Goal: Obtain resource: Obtain resource

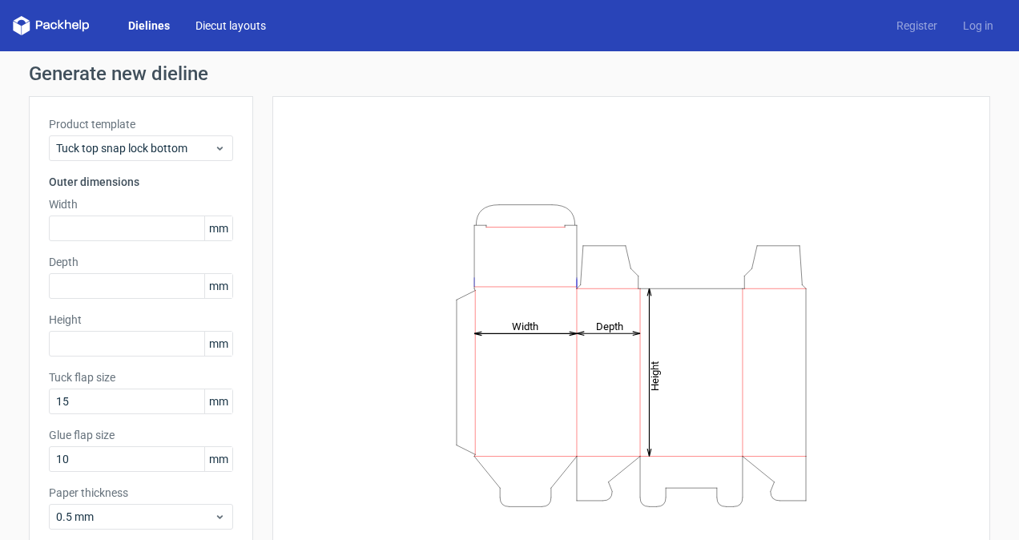
click at [220, 26] on link "Diecut layouts" at bounding box center [231, 26] width 96 height 16
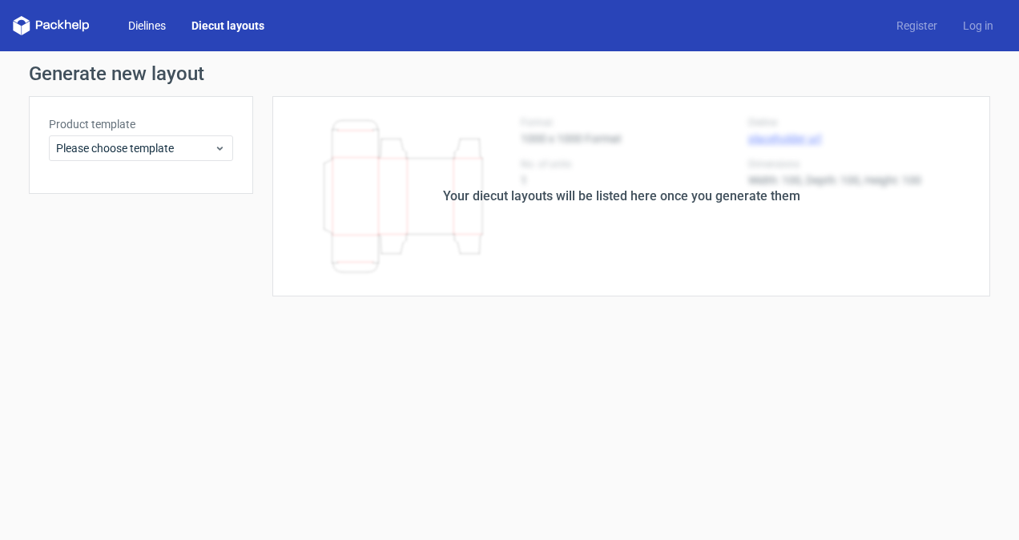
click at [162, 25] on link "Dielines" at bounding box center [146, 26] width 63 height 16
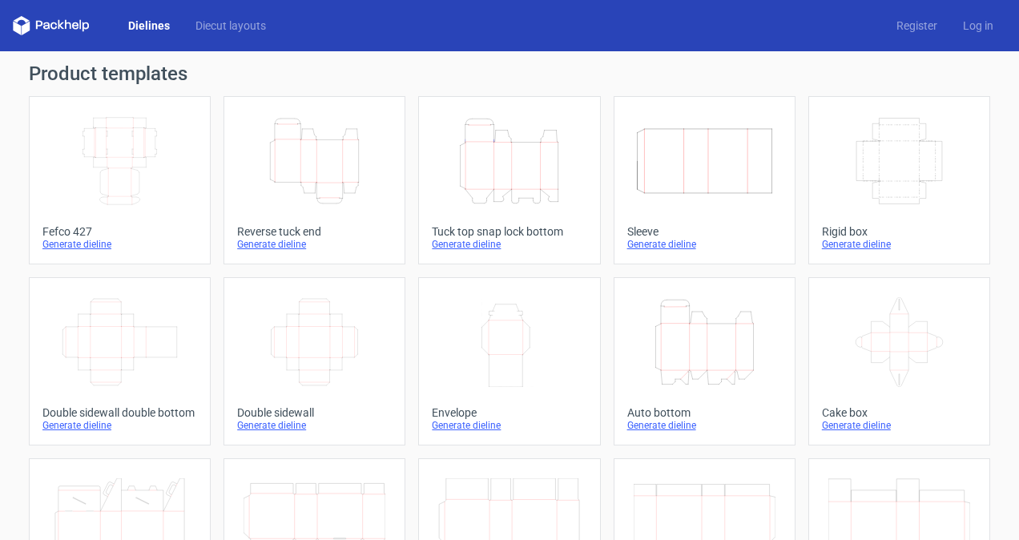
click at [506, 154] on icon "Height Depth Width" at bounding box center [509, 161] width 142 height 90
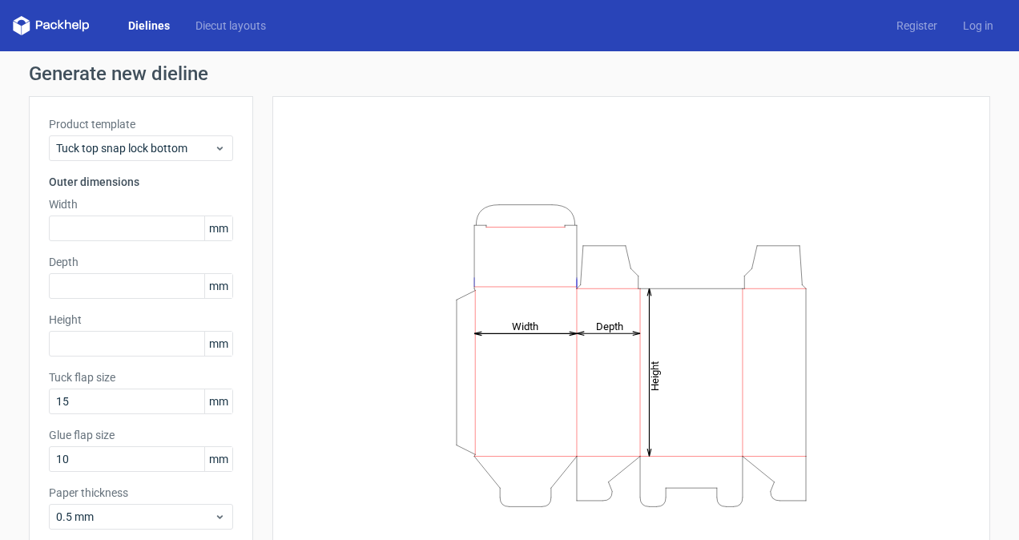
click at [148, 29] on link "Dielines" at bounding box center [148, 26] width 67 height 16
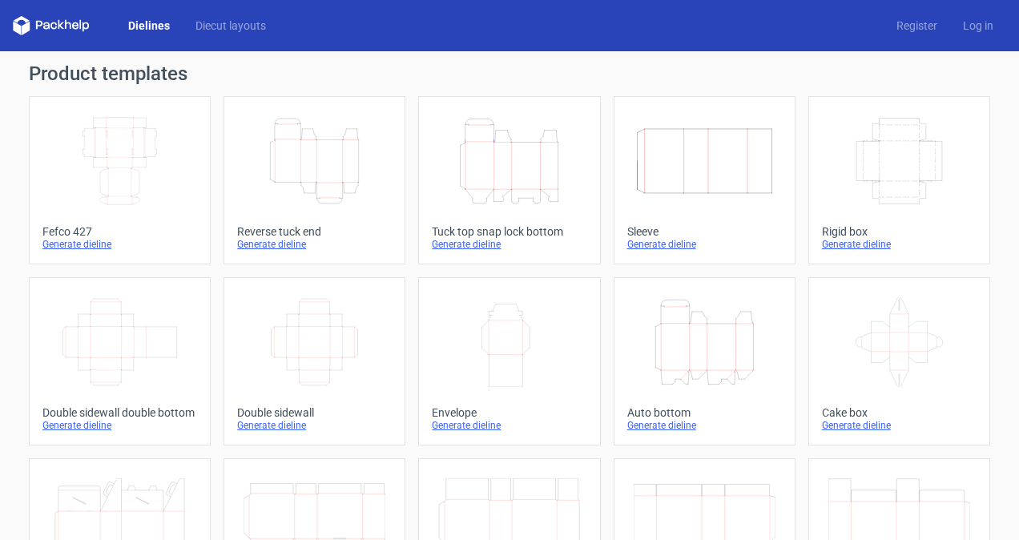
click at [683, 364] on icon "Height Depth Width" at bounding box center [705, 342] width 142 height 90
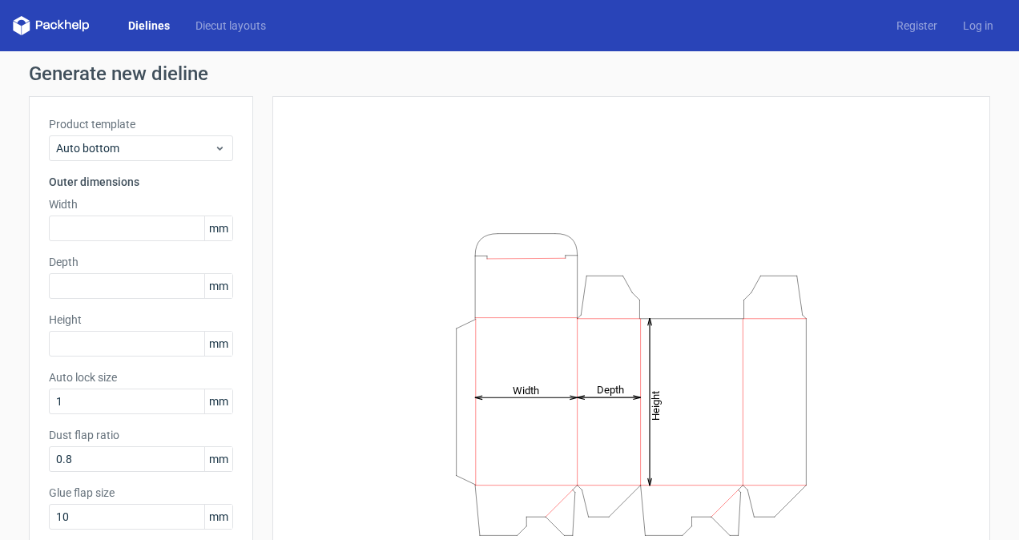
click at [211, 224] on span "mm" at bounding box center [218, 228] width 28 height 24
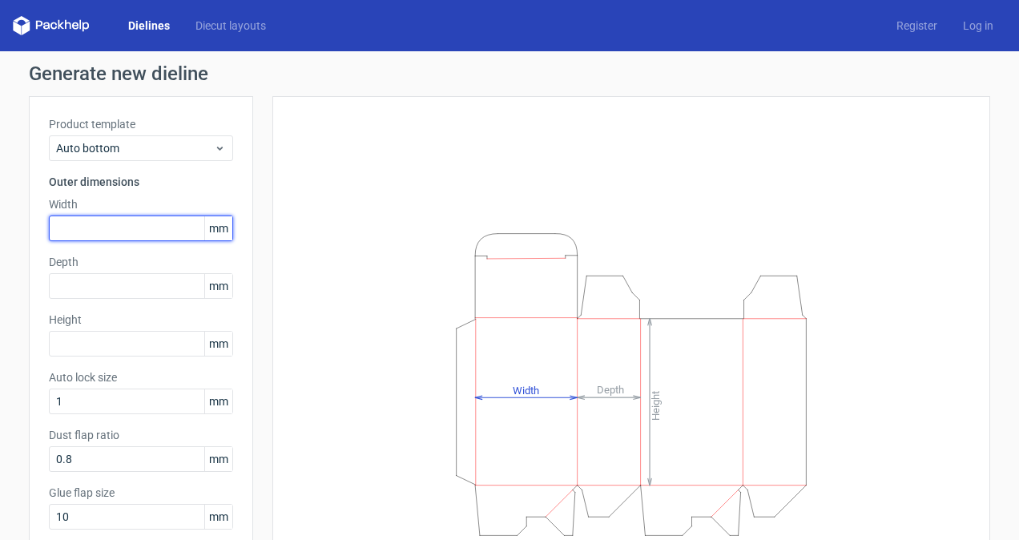
click at [127, 235] on input "text" at bounding box center [141, 228] width 184 height 26
type input "178"
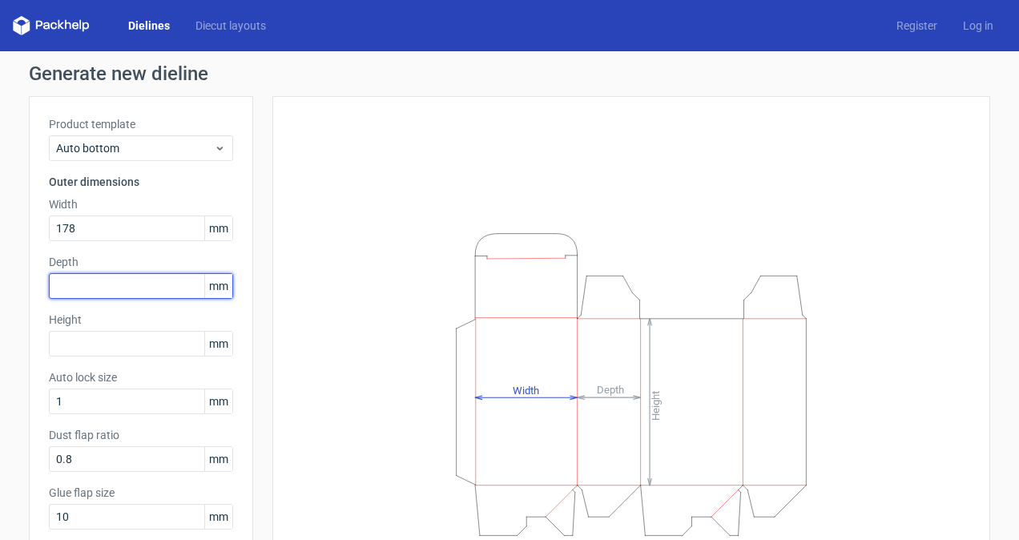
click at [86, 288] on input "text" at bounding box center [141, 286] width 184 height 26
type input "127"
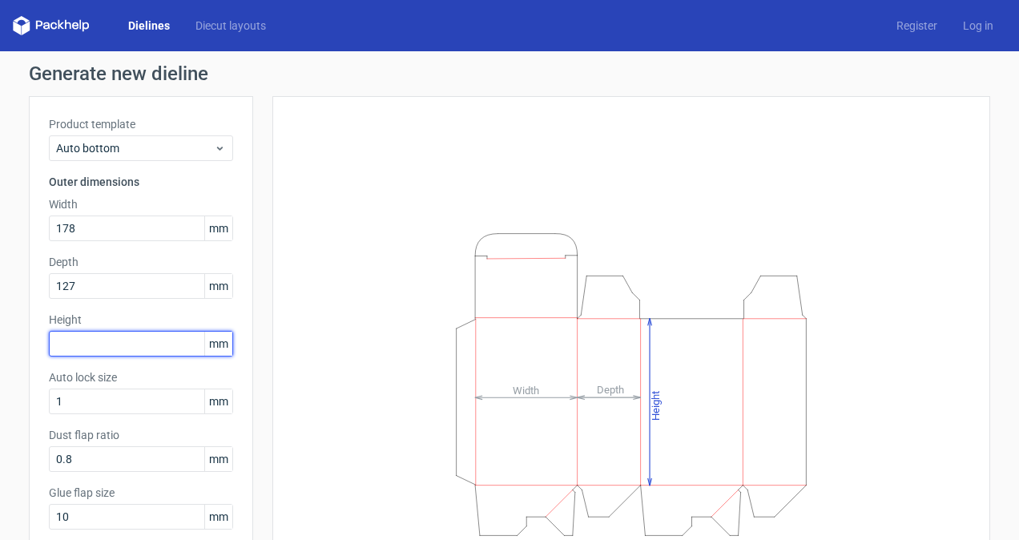
click at [90, 344] on input "text" at bounding box center [141, 344] width 184 height 26
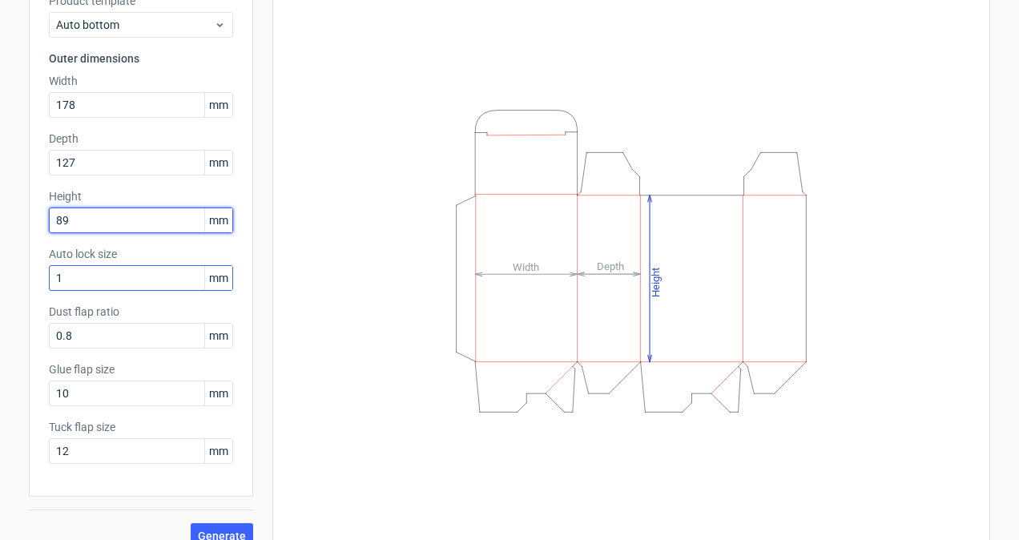
scroll to position [127, 0]
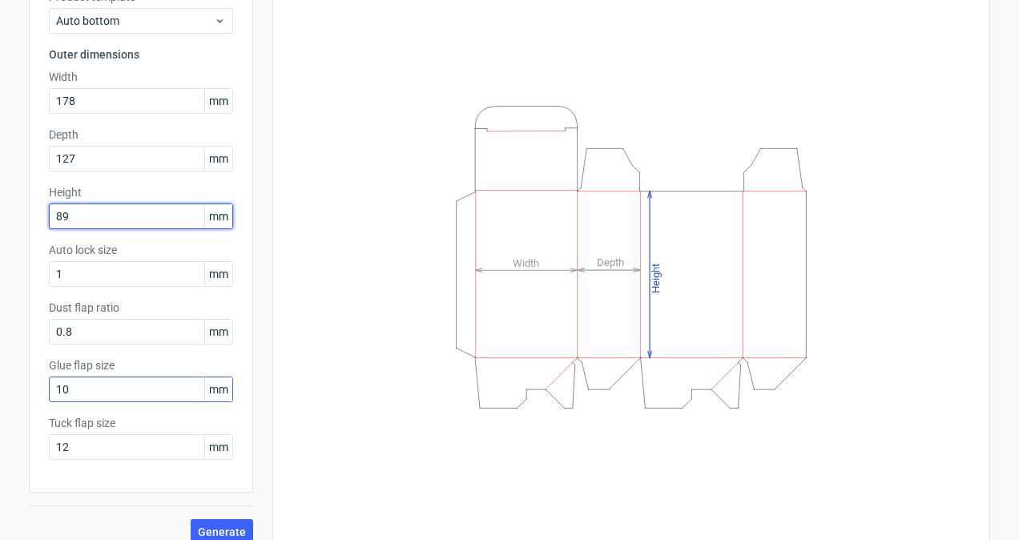
type input "89"
click at [103, 395] on input "10" at bounding box center [141, 389] width 184 height 26
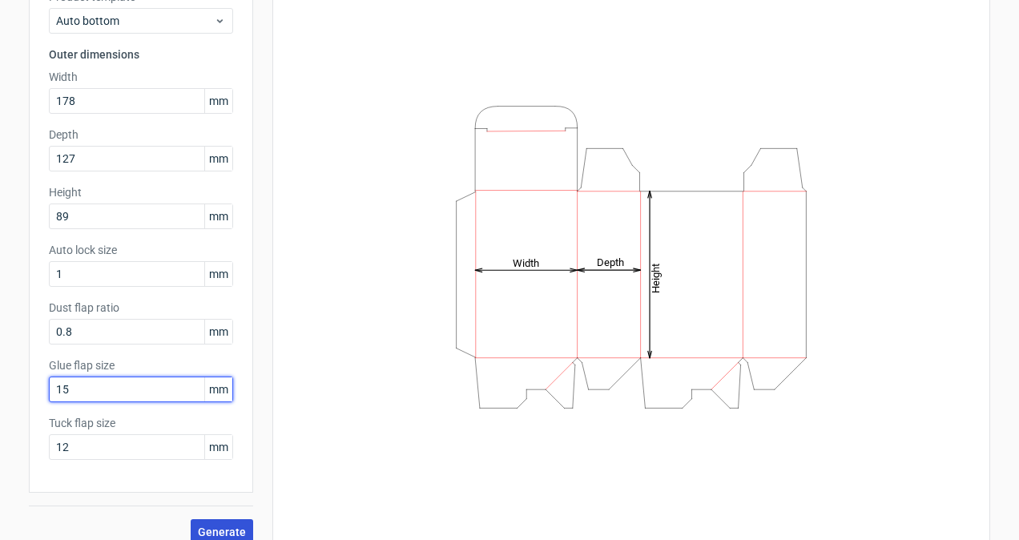
type input "15"
click at [202, 531] on span "Generate" at bounding box center [222, 531] width 48 height 11
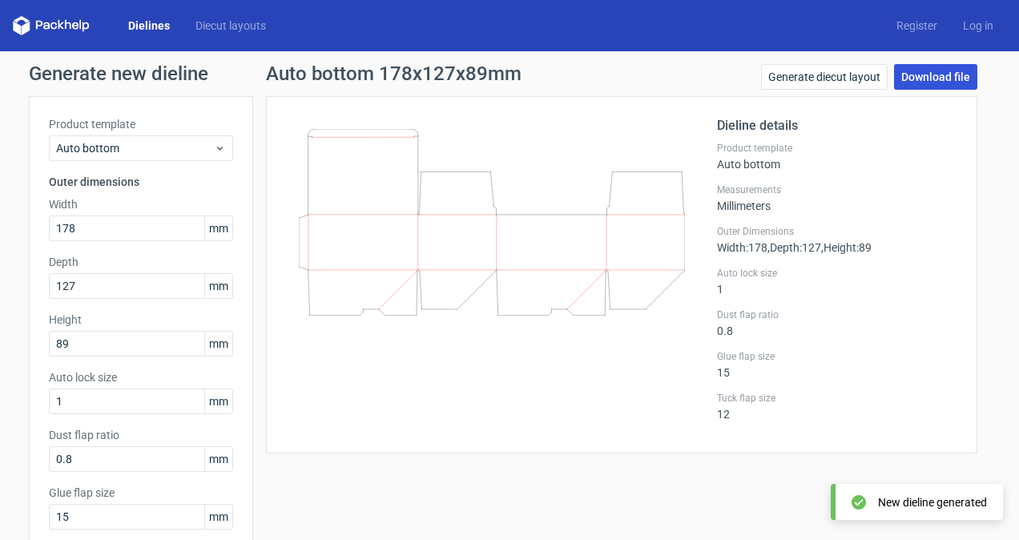
click at [924, 78] on link "Download file" at bounding box center [935, 77] width 83 height 26
